Goal: Task Accomplishment & Management: Manage account settings

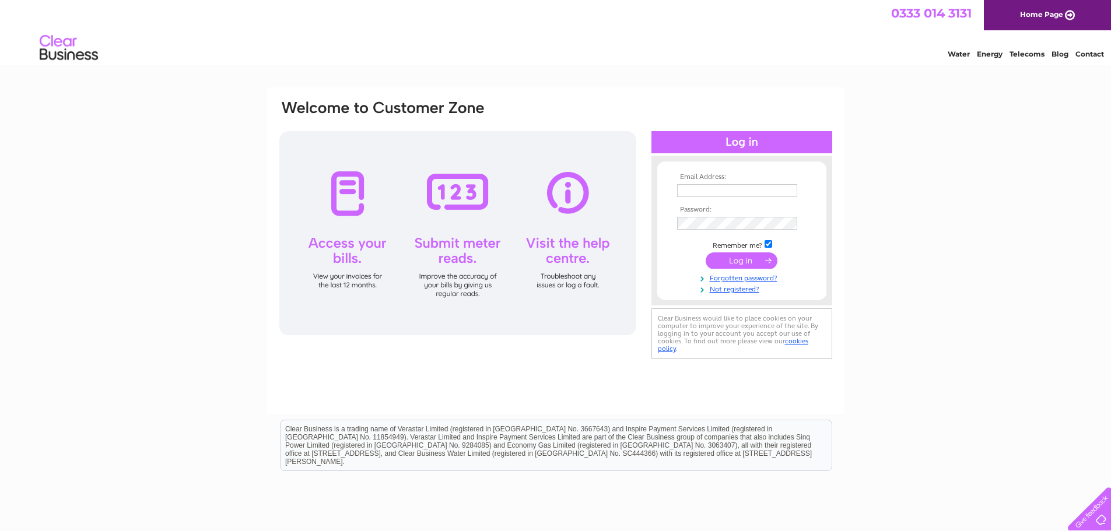
type input "ukaccounts@fanduel.com"
click at [746, 264] on input "submit" at bounding box center [741, 260] width 72 height 16
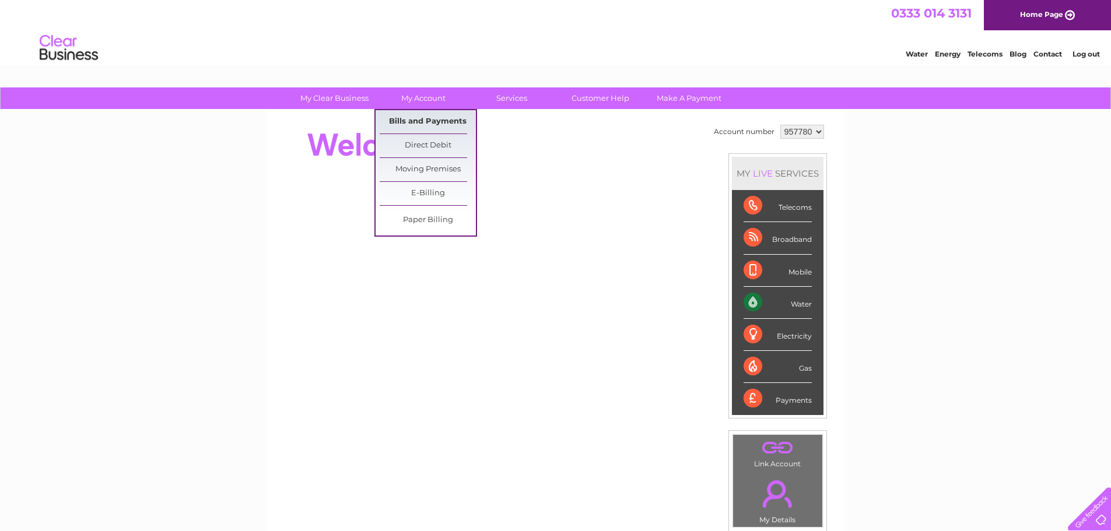
click at [434, 123] on link "Bills and Payments" at bounding box center [428, 121] width 96 height 23
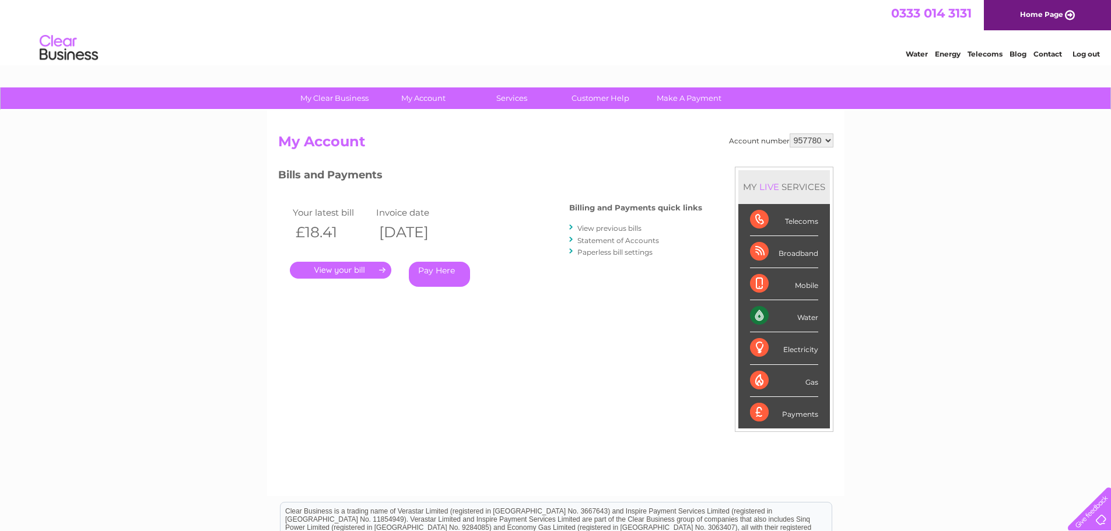
click at [359, 263] on link "." at bounding box center [340, 270] width 101 height 17
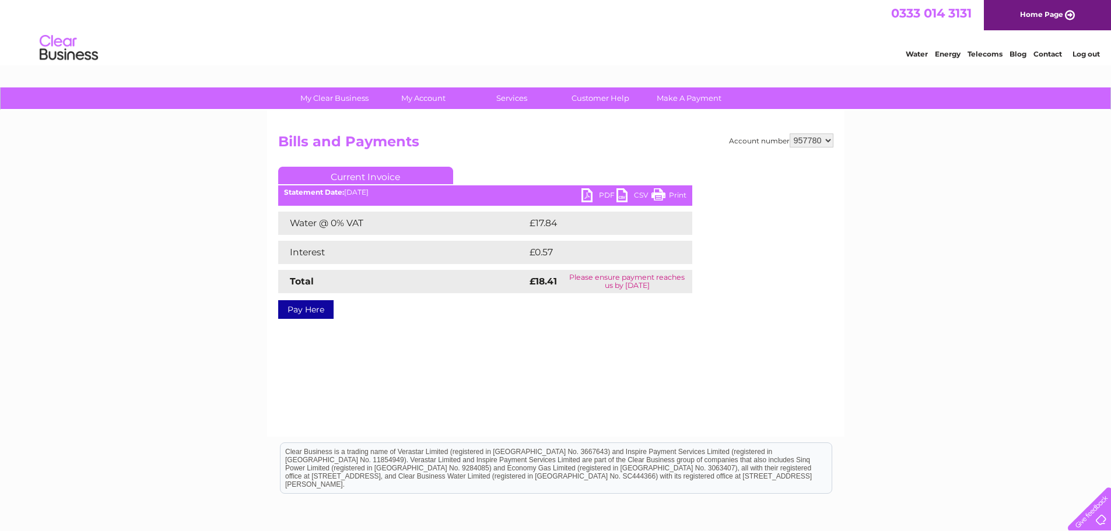
click at [602, 195] on link "PDF" at bounding box center [598, 196] width 35 height 17
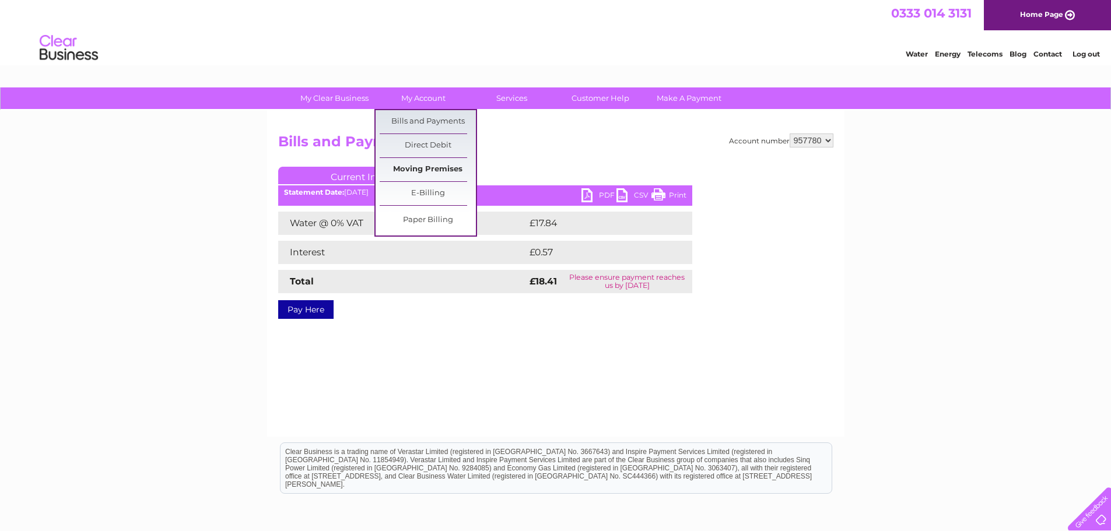
click at [447, 167] on link "Moving Premises" at bounding box center [428, 169] width 96 height 23
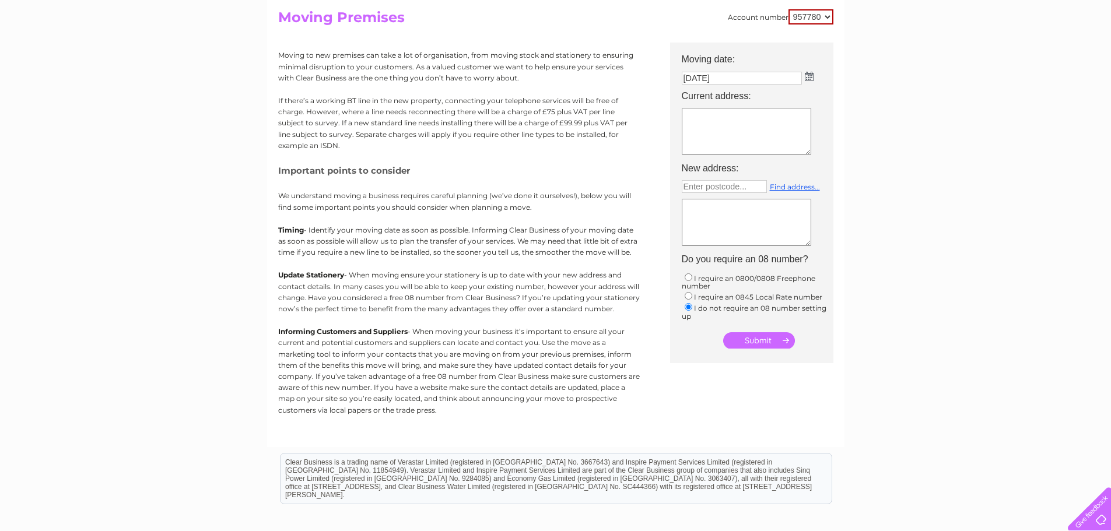
scroll to position [78, 0]
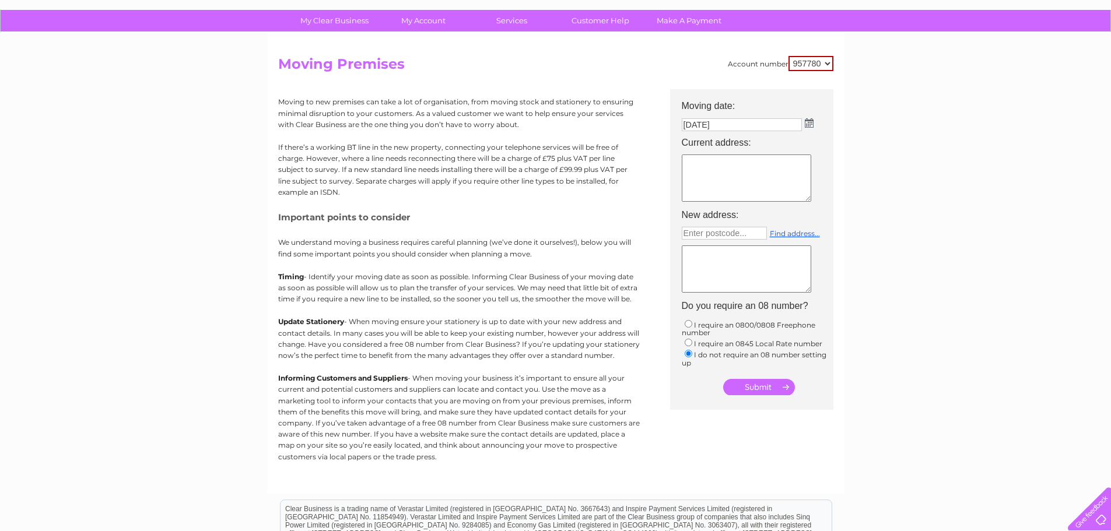
click at [811, 117] on td "09/09/2025" at bounding box center [757, 124] width 163 height 19
click at [811, 117] on td "[DATE]" at bounding box center [757, 124] width 163 height 19
click at [805, 121] on img at bounding box center [809, 122] width 9 height 9
click at [695, 143] on div "Prev Next September 2025" at bounding box center [746, 141] width 127 height 17
click at [693, 142] on div "Prev Next September 2025" at bounding box center [746, 141] width 127 height 17
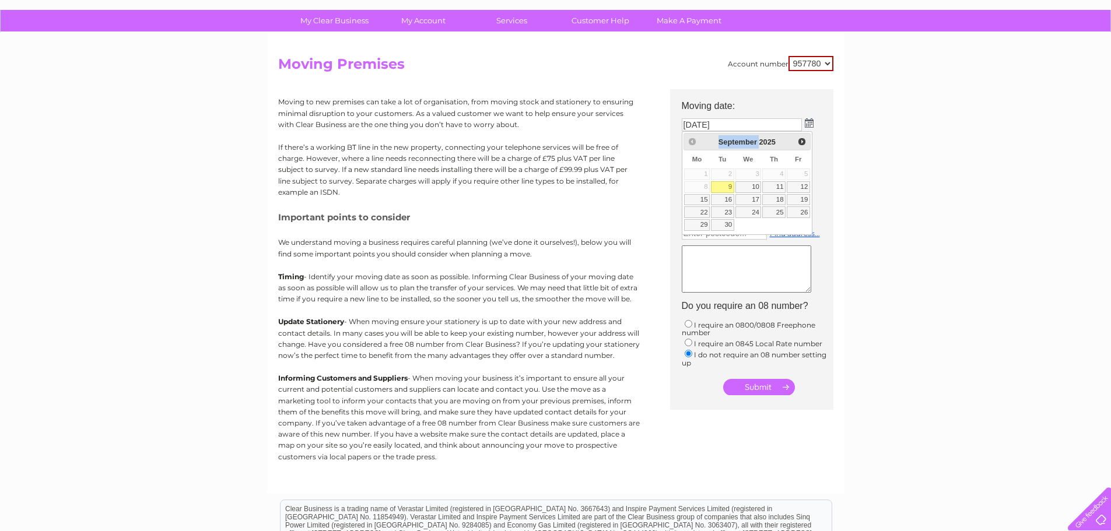
click at [693, 142] on div "Prev Next September 2025" at bounding box center [746, 141] width 127 height 17
click at [692, 142] on div "Prev Next September 2025" at bounding box center [746, 141] width 127 height 17
drag, startPoint x: 692, startPoint y: 141, endPoint x: 696, endPoint y: 146, distance: 6.2
click at [694, 143] on div "Prev Next September 2025" at bounding box center [746, 141] width 127 height 17
click at [728, 121] on input "09/09/2025" at bounding box center [742, 125] width 121 height 14
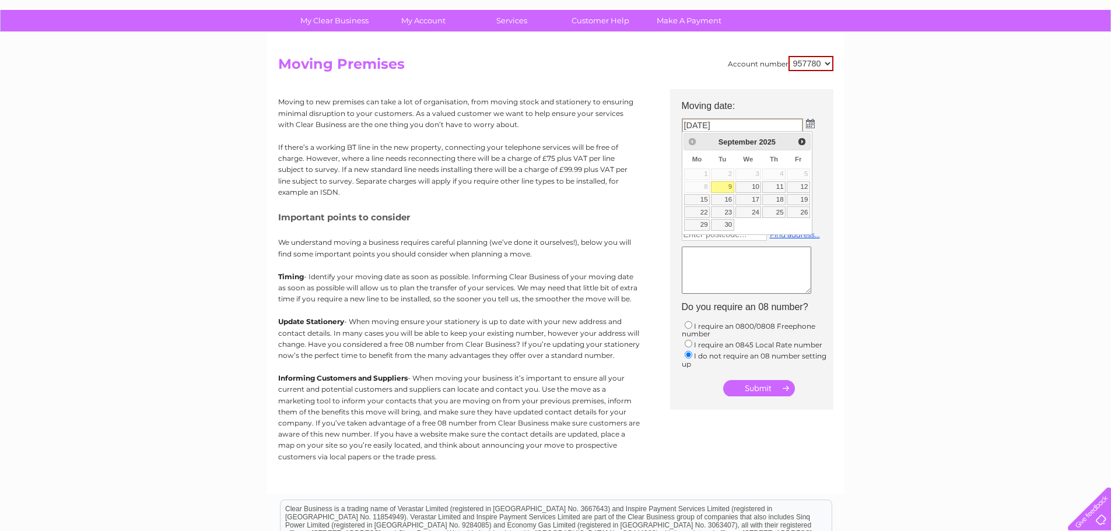
drag, startPoint x: 740, startPoint y: 128, endPoint x: 681, endPoint y: 112, distance: 61.5
click at [659, 124] on div "Account number 957780 Moving Premises Moving to new premises can take a lot of …" at bounding box center [555, 269] width 555 height 426
click at [799, 142] on span "Next" at bounding box center [801, 141] width 9 height 9
click at [693, 139] on span "Prev" at bounding box center [691, 141] width 9 height 9
click at [693, 138] on div "Prev Next September 2025" at bounding box center [746, 141] width 127 height 17
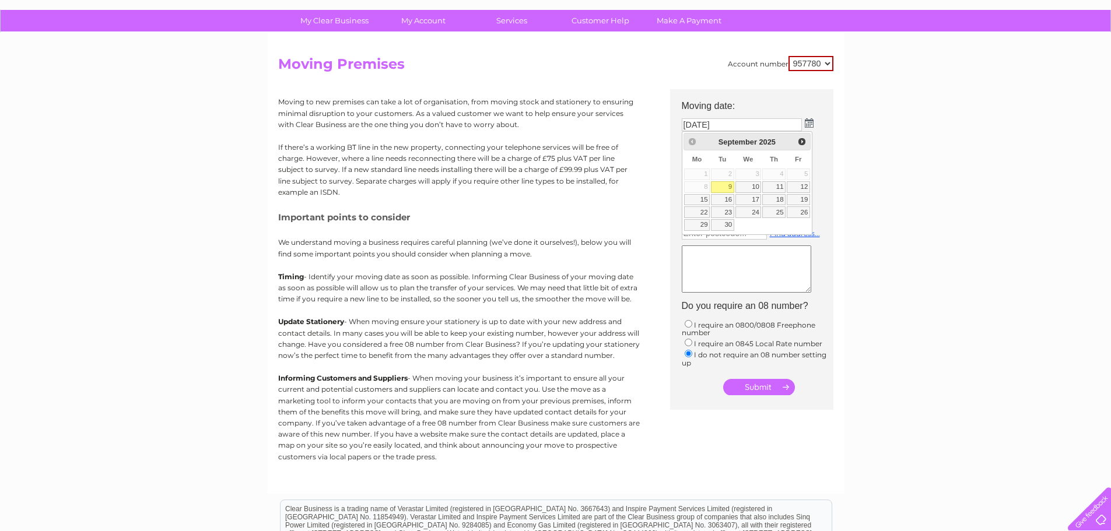
click at [693, 138] on div "Prev Next September 2025" at bounding box center [746, 141] width 127 height 17
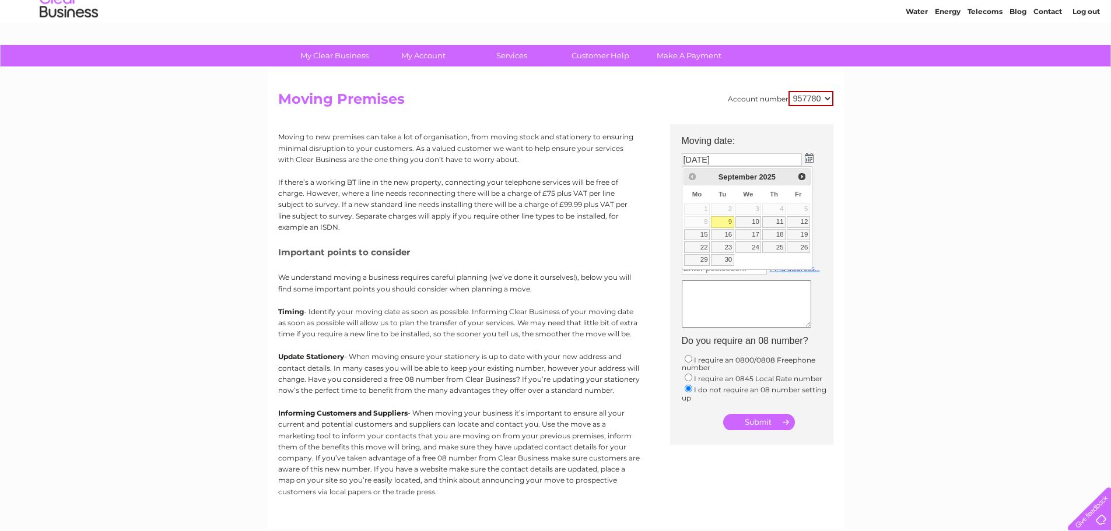
scroll to position [0, 0]
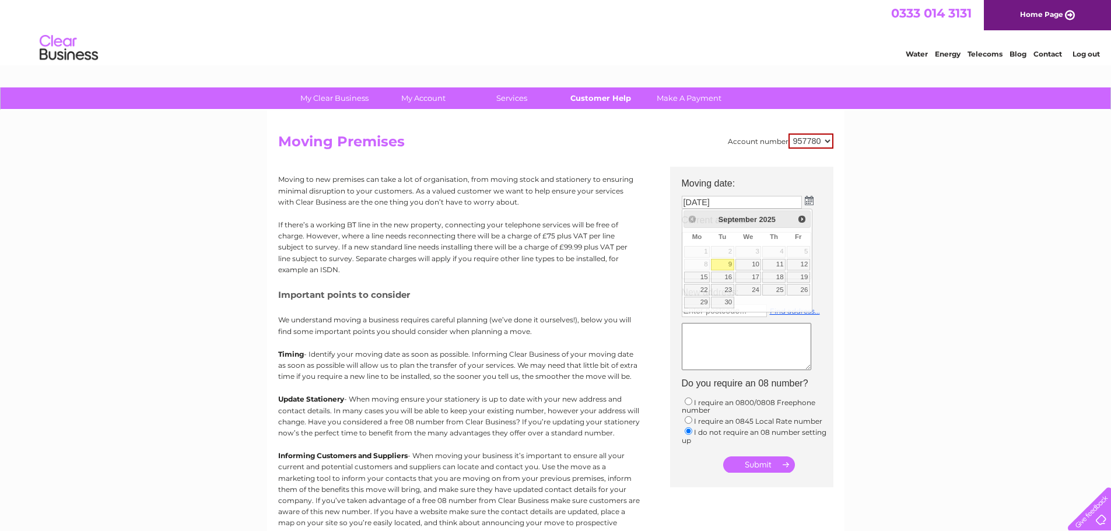
click at [610, 99] on link "Customer Help" at bounding box center [600, 98] width 96 height 22
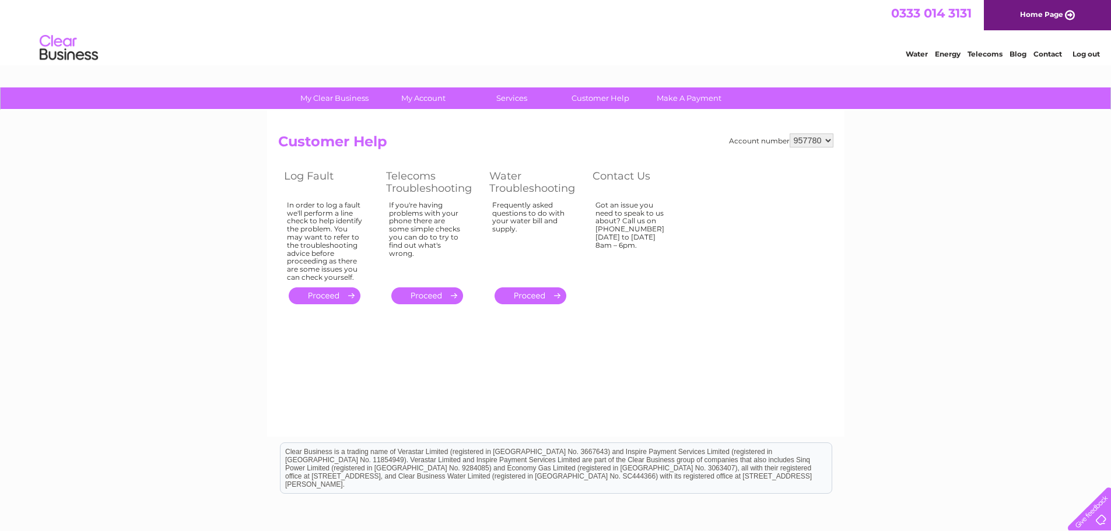
click at [533, 293] on link "." at bounding box center [530, 295] width 72 height 17
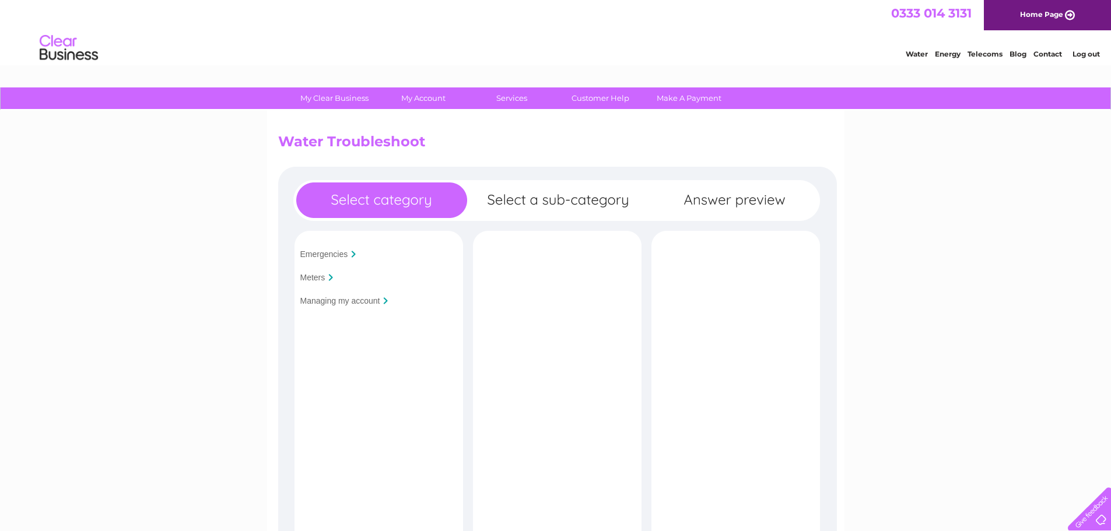
click at [354, 300] on input "Managing my account" at bounding box center [340, 300] width 80 height 9
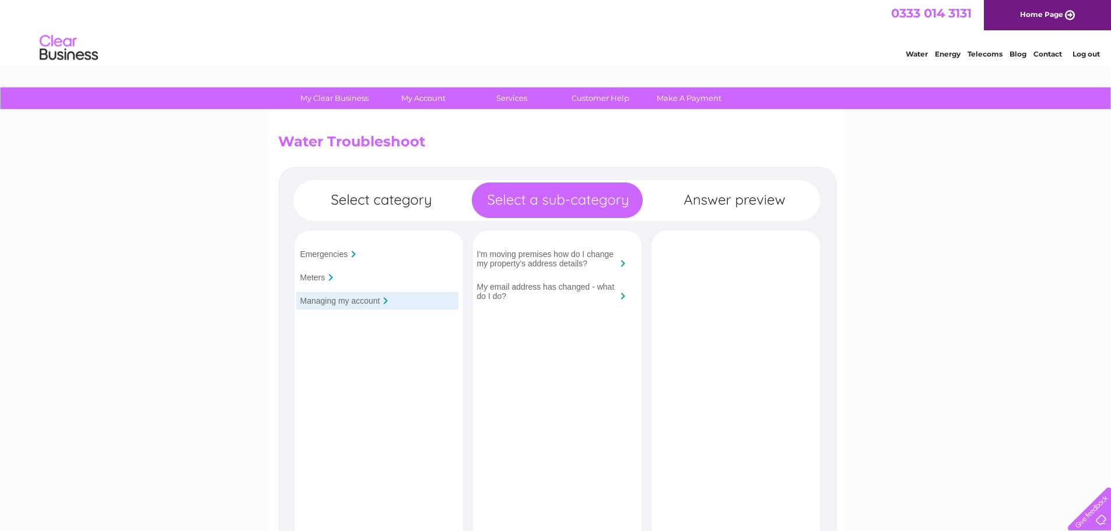
click at [567, 259] on input "I'm moving premises how do I change my property's address details?" at bounding box center [547, 259] width 140 height 19
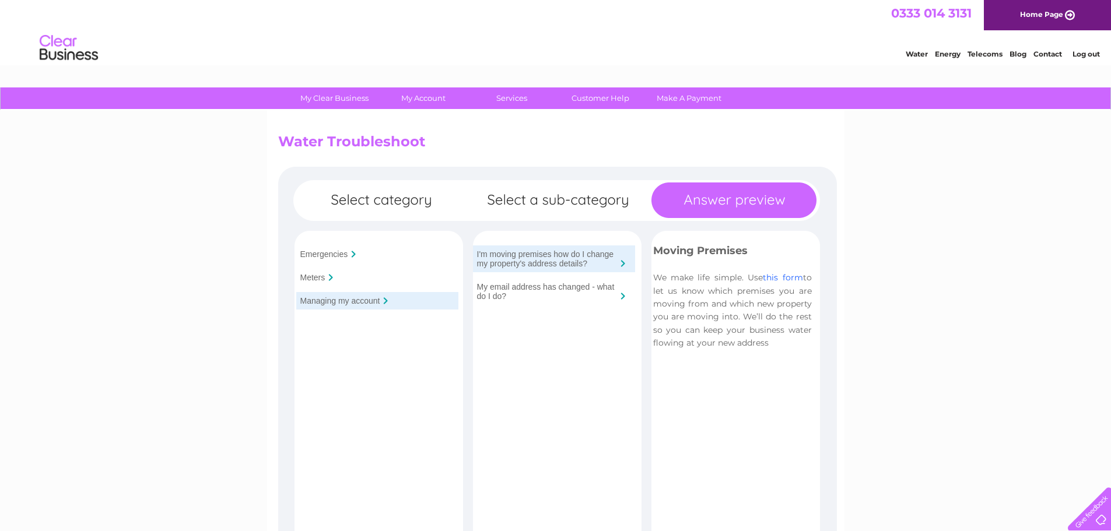
click at [774, 276] on link "this form" at bounding box center [783, 277] width 40 height 10
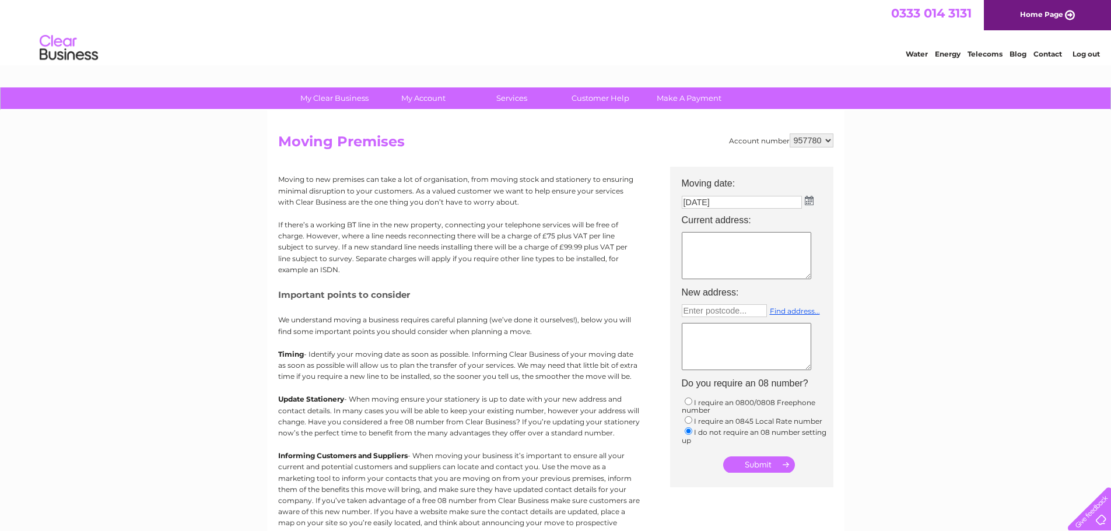
click at [1041, 51] on link "Contact" at bounding box center [1047, 54] width 29 height 9
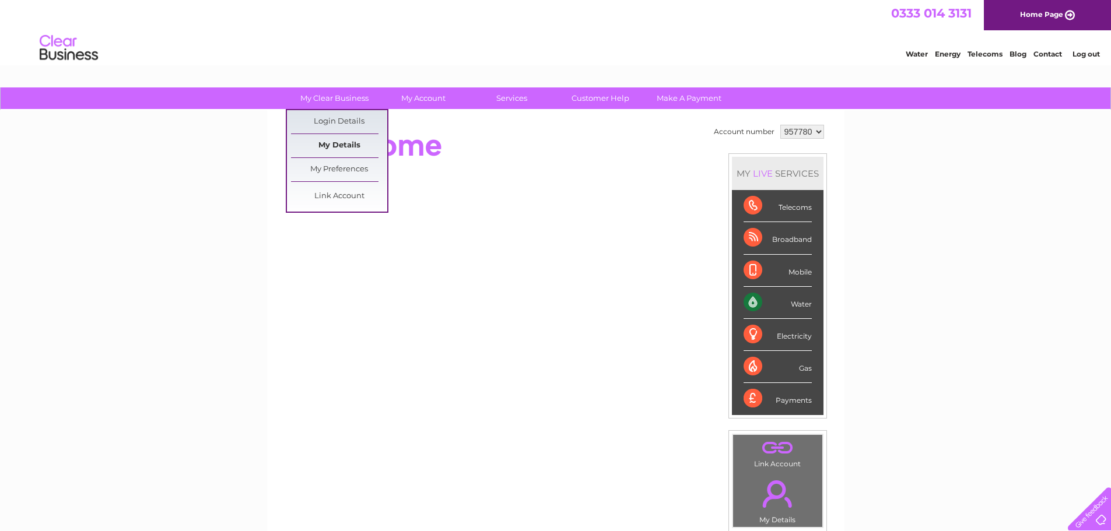
click at [346, 138] on link "My Details" at bounding box center [339, 145] width 96 height 23
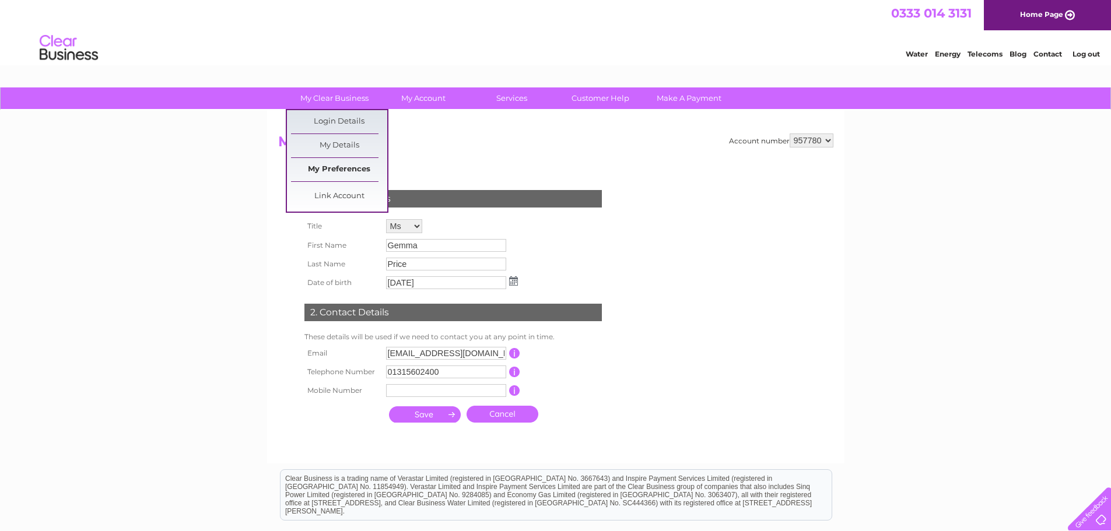
click at [356, 166] on link "My Preferences" at bounding box center [339, 169] width 96 height 23
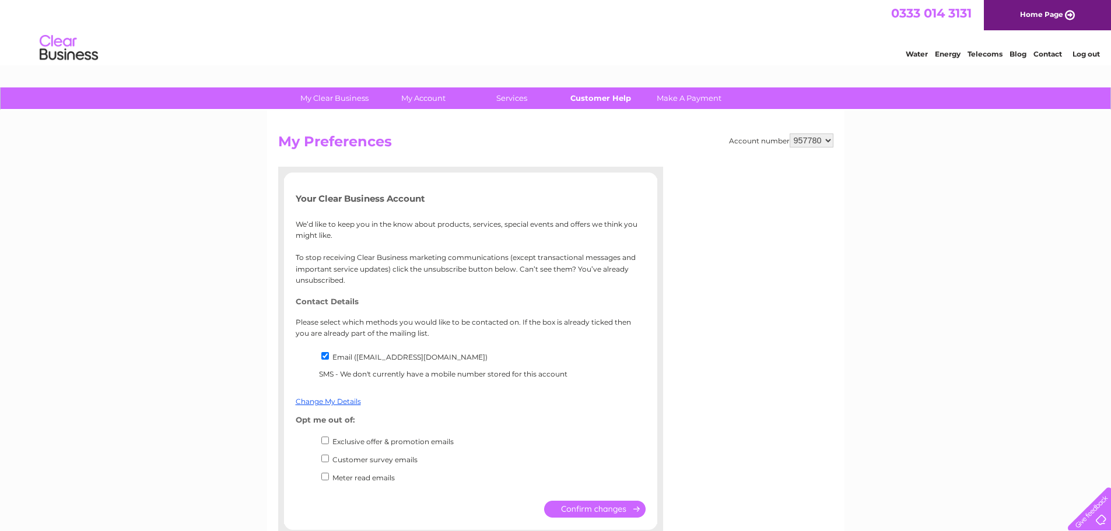
click at [596, 95] on link "Customer Help" at bounding box center [600, 98] width 96 height 22
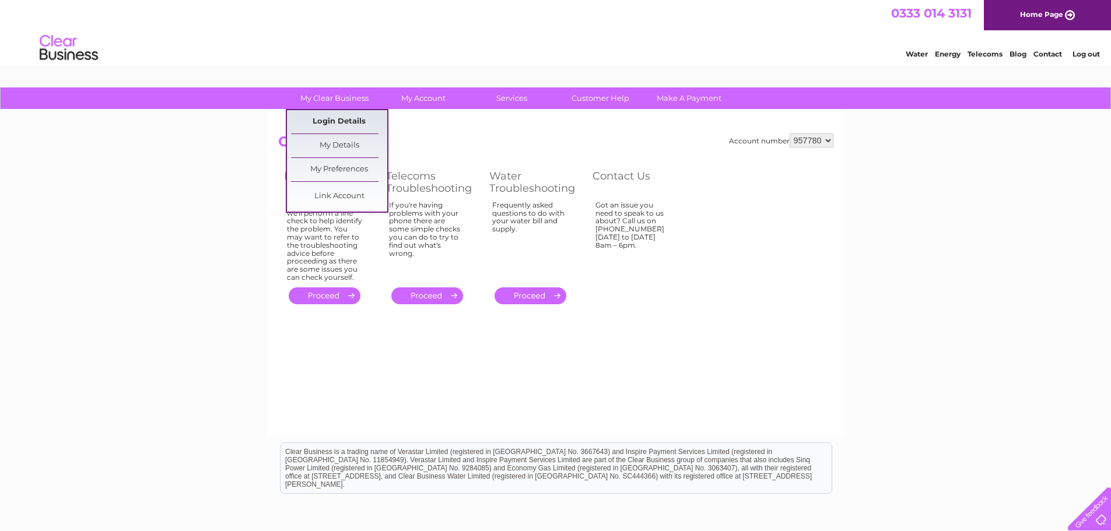
click at [342, 117] on link "Login Details" at bounding box center [339, 121] width 96 height 23
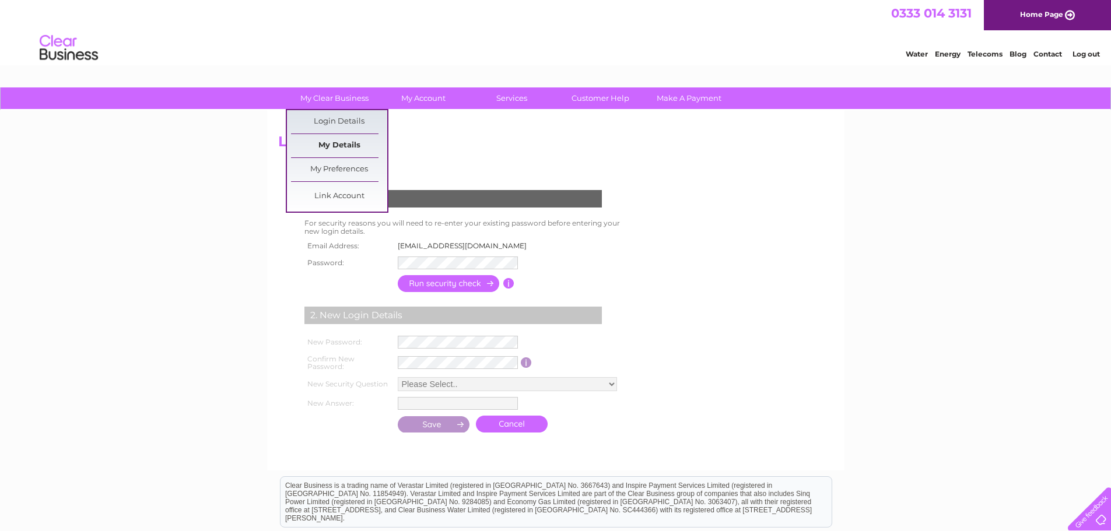
click at [343, 142] on link "My Details" at bounding box center [339, 145] width 96 height 23
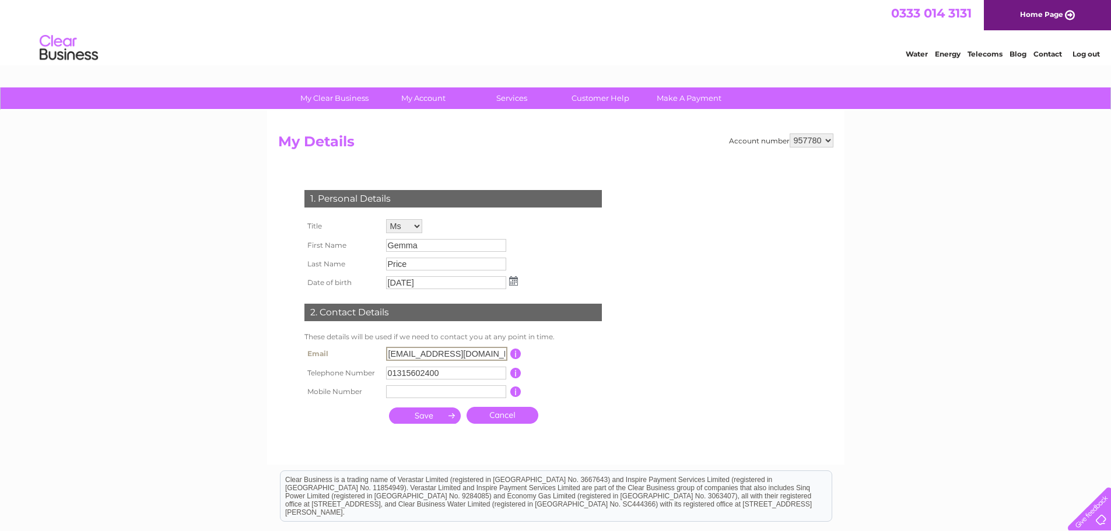
drag, startPoint x: 486, startPoint y: 356, endPoint x: 371, endPoint y: 353, distance: 114.9
click at [371, 353] on tr "Email [EMAIL_ADDRESS][DOMAIN_NAME] This should be a valid email address" at bounding box center [457, 354] width 313 height 20
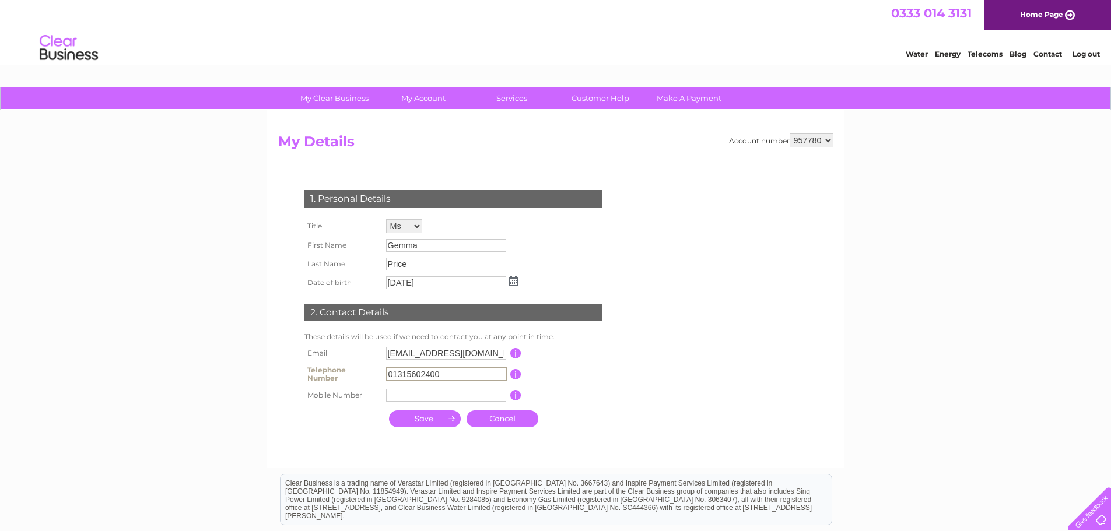
drag, startPoint x: 449, startPoint y: 374, endPoint x: 373, endPoint y: 368, distance: 76.1
click at [373, 368] on tr "Telephone Number 01315602400 This should be a valid landline telephone number s…" at bounding box center [457, 374] width 313 height 23
